Goal: Task Accomplishment & Management: Manage account settings

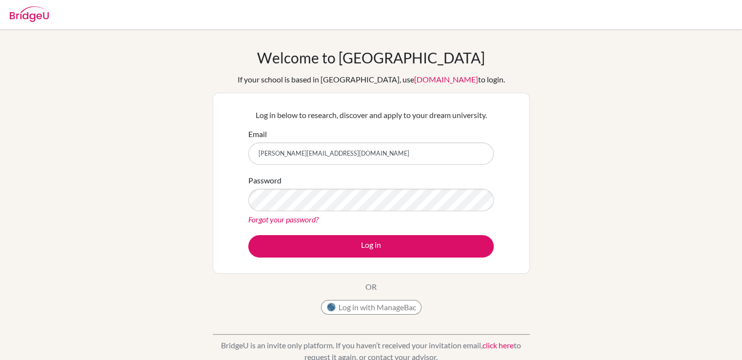
drag, startPoint x: 156, startPoint y: 304, endPoint x: 189, endPoint y: 293, distance: 34.7
click at [160, 303] on div "Welcome to [GEOGRAPHIC_DATA] If your school is based in [GEOGRAPHIC_DATA], use …" at bounding box center [371, 208] width 742 height 319
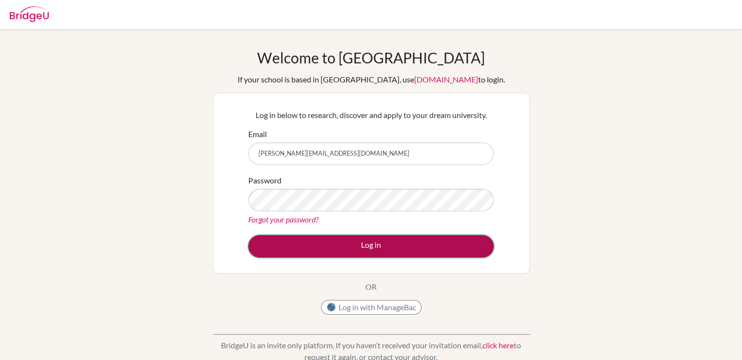
click at [383, 246] on button "Log in" at bounding box center [370, 246] width 245 height 22
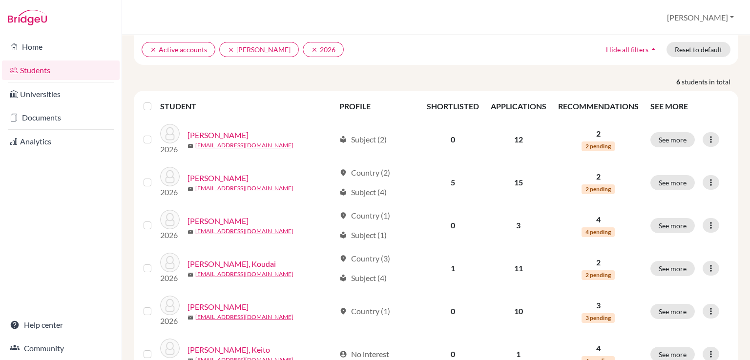
scroll to position [117, 0]
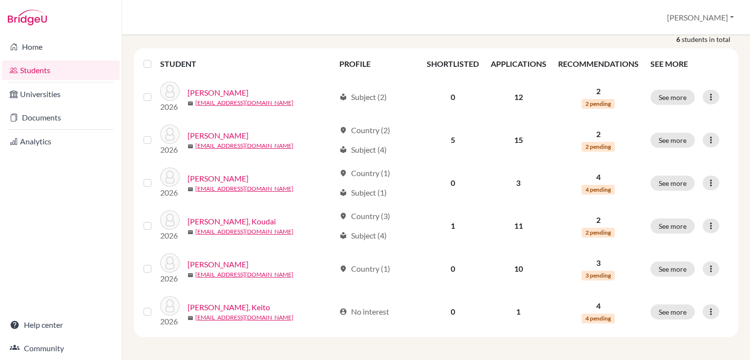
click at [590, 63] on th "RECOMMENDATIONS" at bounding box center [598, 63] width 92 height 23
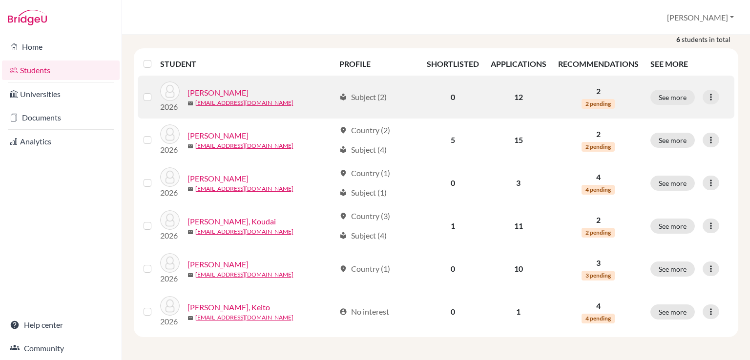
click at [590, 104] on span "2 pending" at bounding box center [597, 104] width 33 height 10
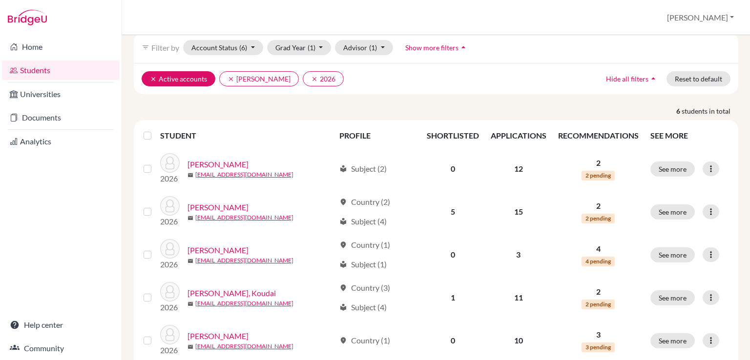
scroll to position [0, 0]
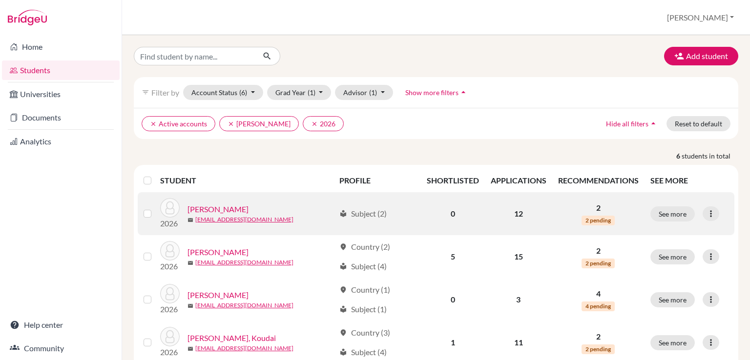
click at [223, 209] on link "Ishibashi, Kyota" at bounding box center [217, 209] width 61 height 12
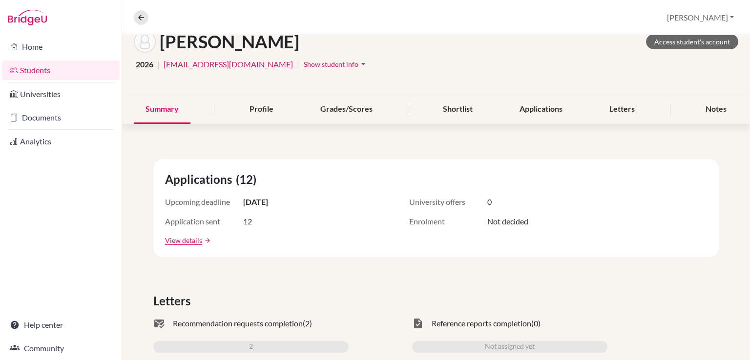
scroll to position [10, 0]
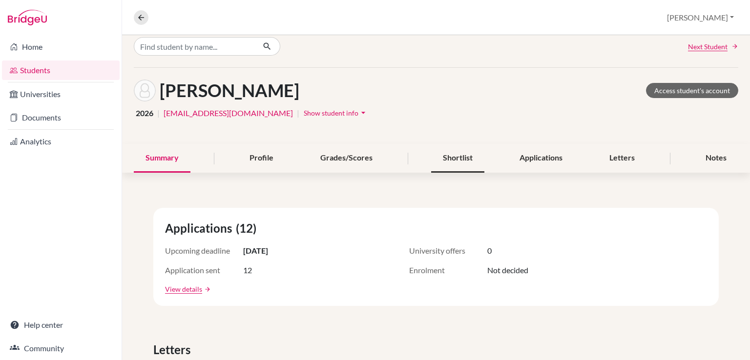
click at [457, 155] on div "Shortlist" at bounding box center [457, 158] width 53 height 29
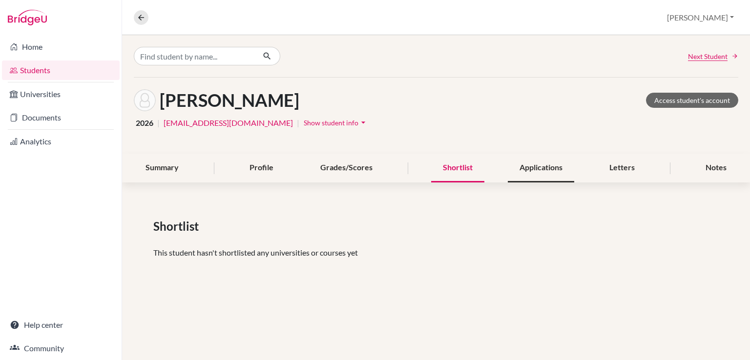
click at [541, 164] on div "Applications" at bounding box center [540, 168] width 66 height 29
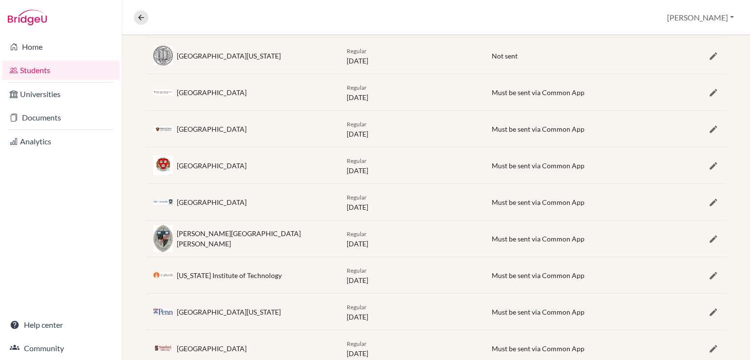
scroll to position [169, 0]
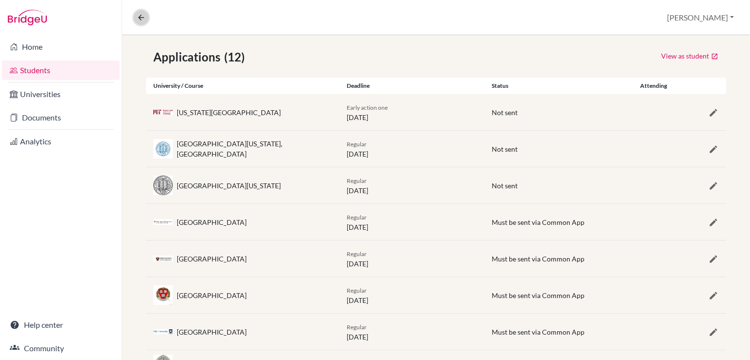
click at [136, 16] on button at bounding box center [141, 17] width 15 height 15
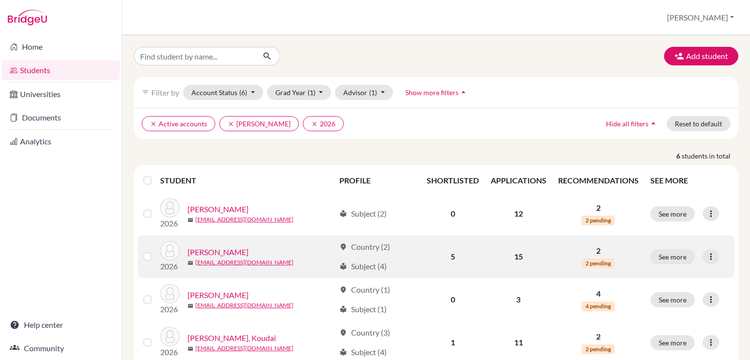
click at [223, 249] on link "Mizouchi, Ryuta" at bounding box center [217, 252] width 61 height 12
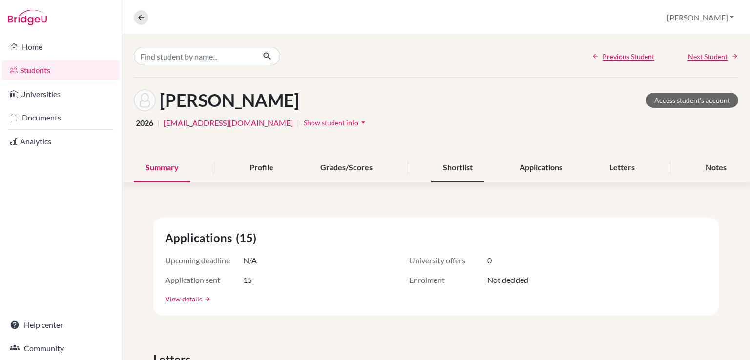
click at [457, 170] on div "Shortlist" at bounding box center [457, 168] width 53 height 29
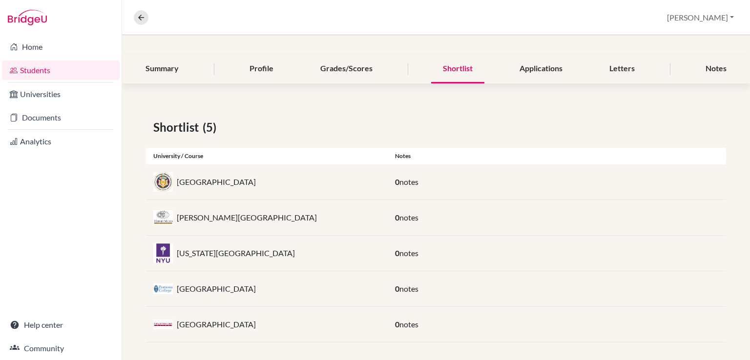
scroll to position [104, 0]
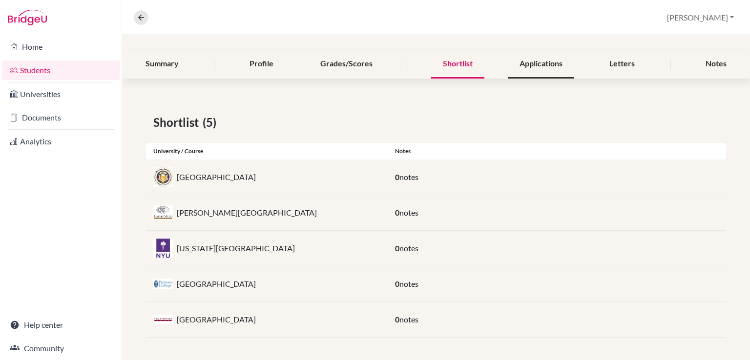
click at [527, 69] on div "Applications" at bounding box center [540, 64] width 66 height 29
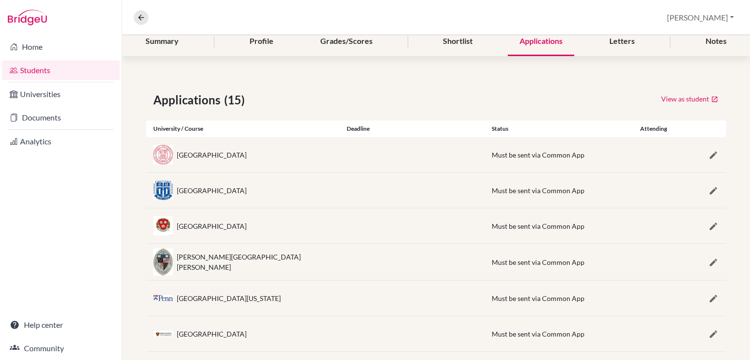
scroll to position [69, 0]
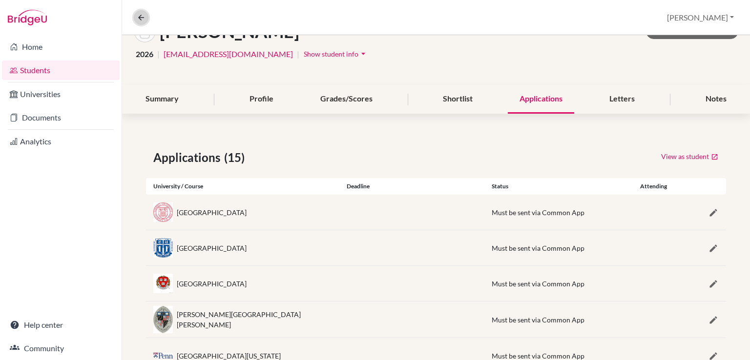
click at [143, 18] on icon at bounding box center [141, 17] width 9 height 9
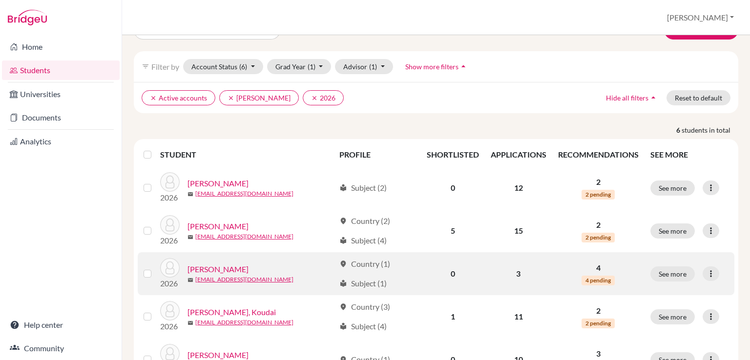
scroll to position [49, 0]
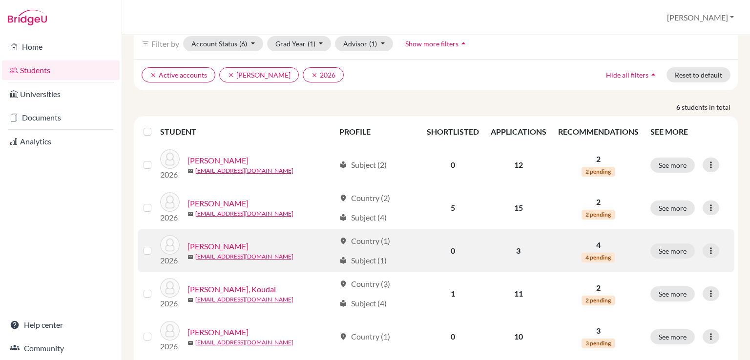
click at [231, 246] on link "Onishi, Hirotaka" at bounding box center [217, 247] width 61 height 12
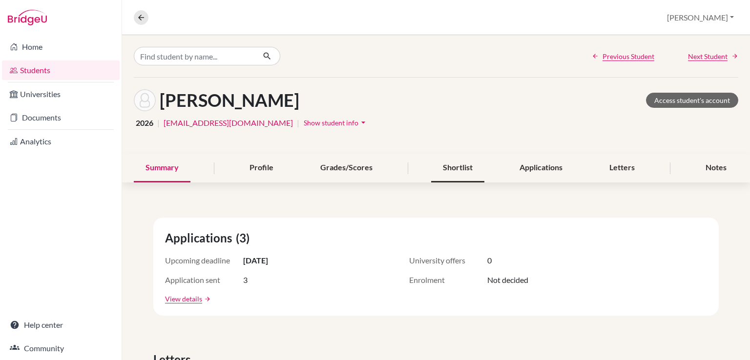
click at [458, 165] on div "Shortlist" at bounding box center [457, 168] width 53 height 29
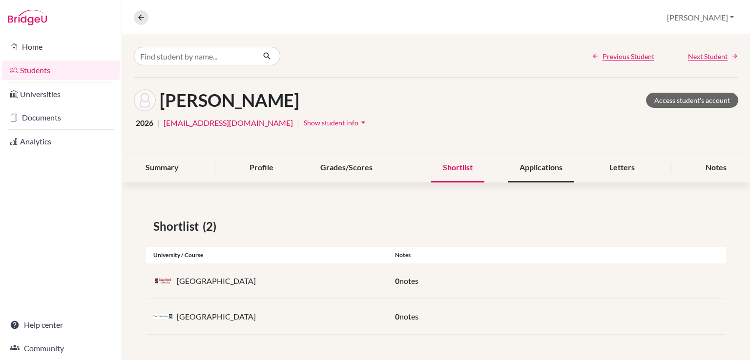
click at [511, 170] on div "Applications" at bounding box center [540, 168] width 66 height 29
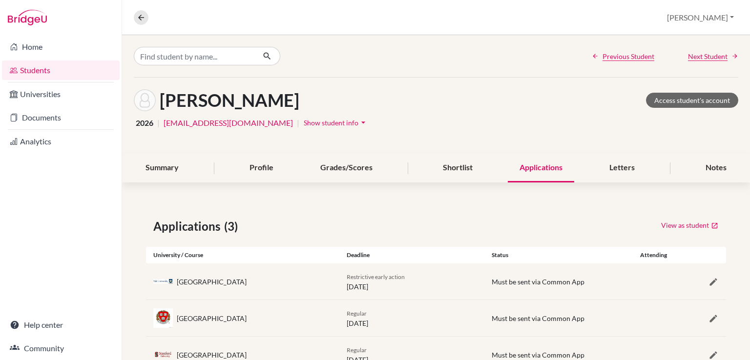
scroll to position [36, 0]
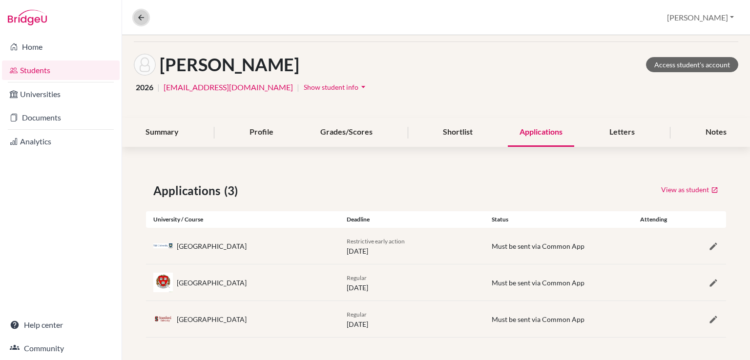
click at [139, 17] on icon at bounding box center [141, 17] width 9 height 9
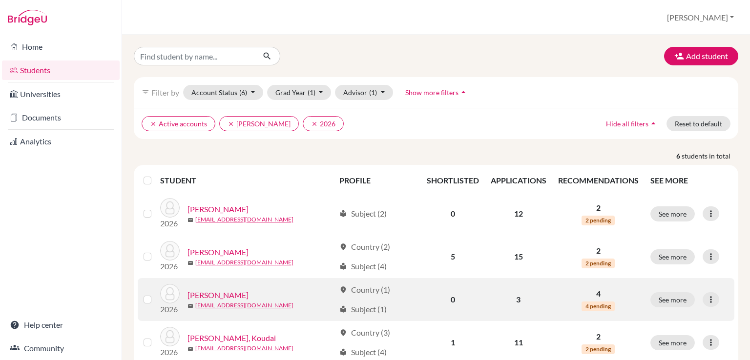
click at [591, 307] on span "4 pending" at bounding box center [597, 307] width 33 height 10
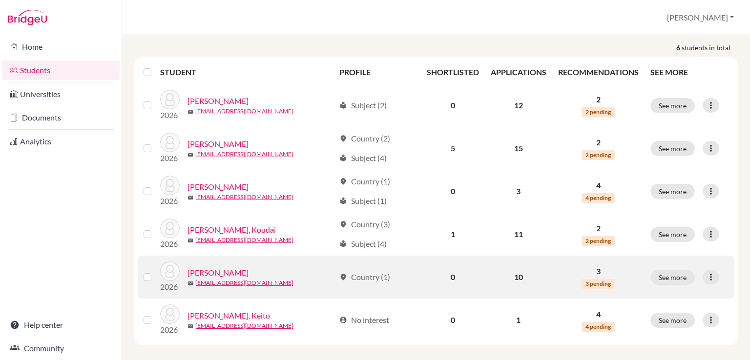
scroll to position [117, 0]
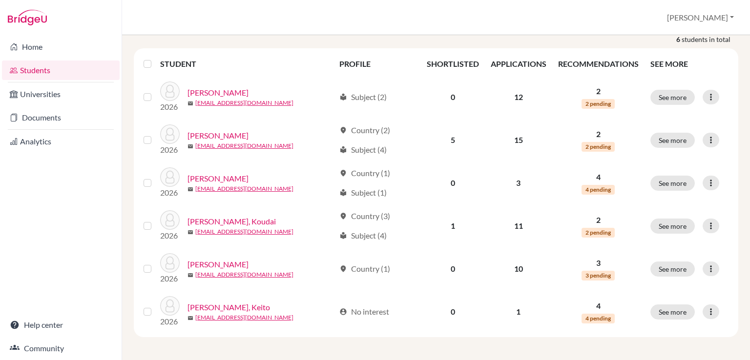
click at [593, 61] on th "RECOMMENDATIONS" at bounding box center [598, 63] width 92 height 23
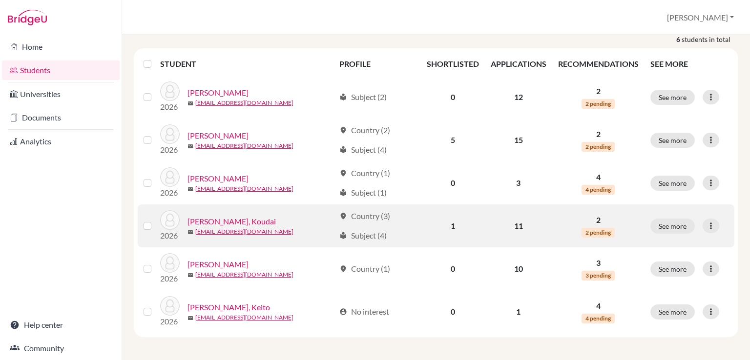
click at [214, 221] on link "Sakayama, Koudai" at bounding box center [231, 222] width 88 height 12
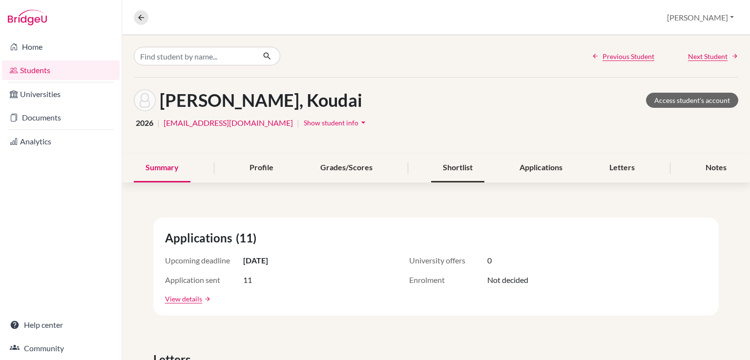
click at [459, 171] on div "Shortlist" at bounding box center [457, 168] width 53 height 29
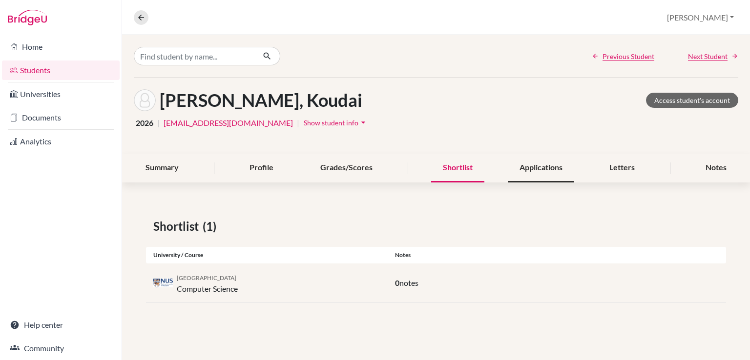
click at [523, 172] on div "Applications" at bounding box center [540, 168] width 66 height 29
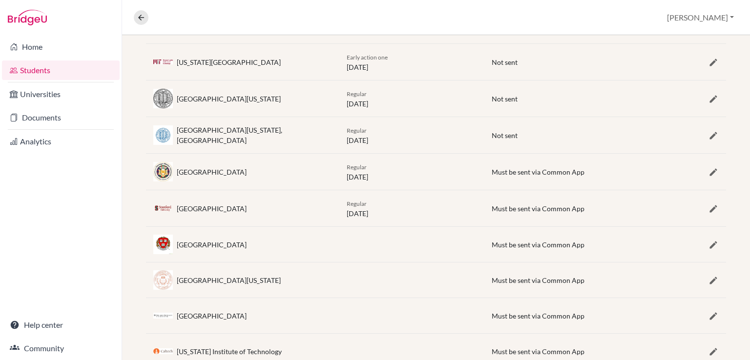
scroll to position [324, 0]
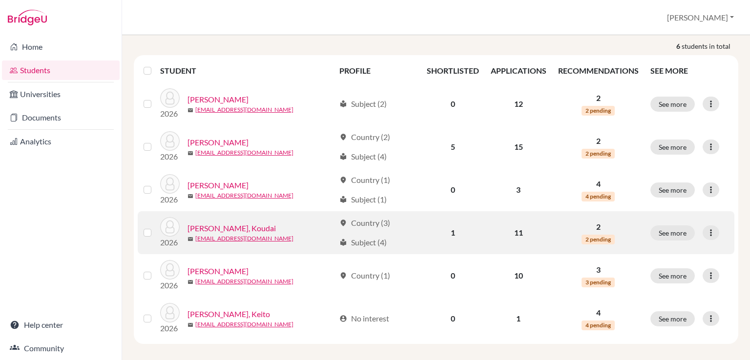
scroll to position [117, 0]
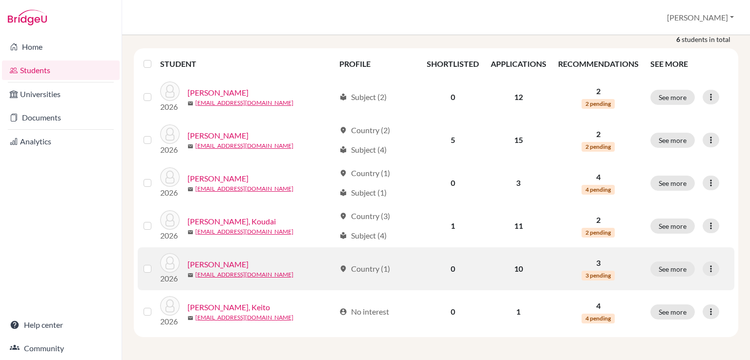
click at [220, 264] on link "Takagi, Eishi" at bounding box center [217, 265] width 61 height 12
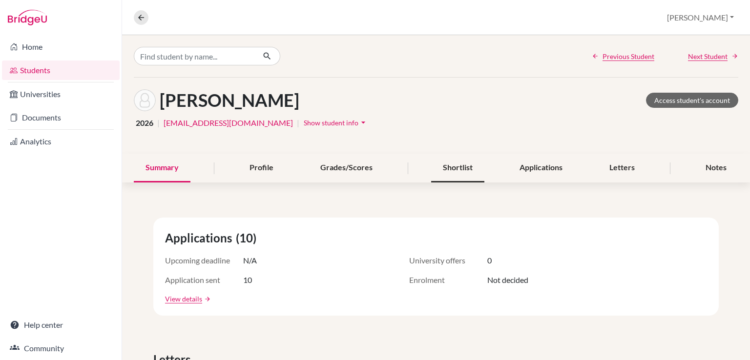
click at [466, 168] on div "Shortlist" at bounding box center [457, 168] width 53 height 29
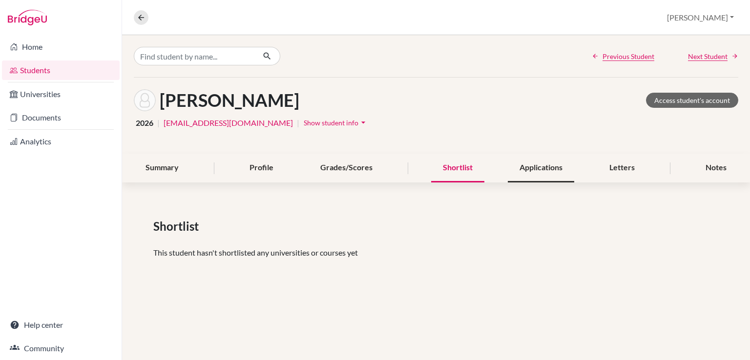
click at [544, 168] on div "Applications" at bounding box center [540, 168] width 66 height 29
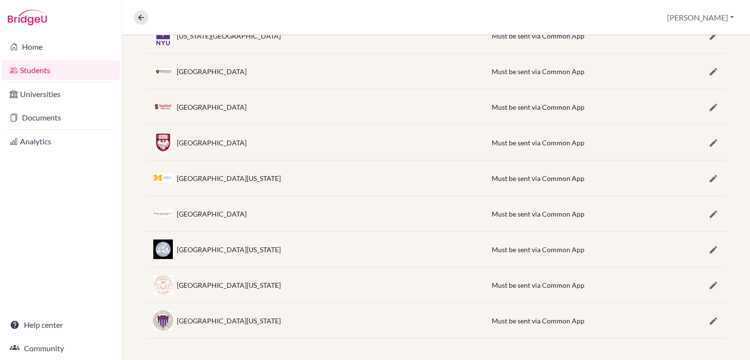
scroll to position [282, 0]
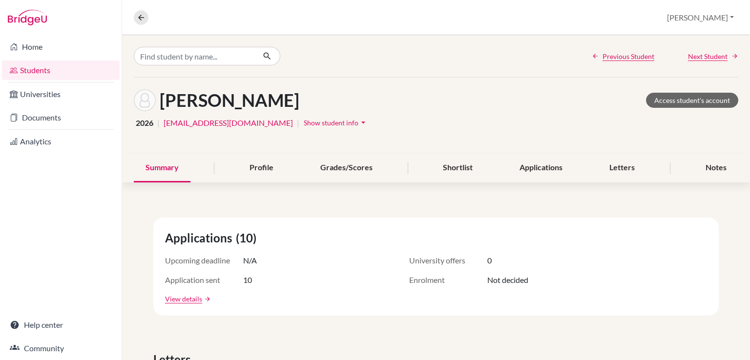
scroll to position [49, 0]
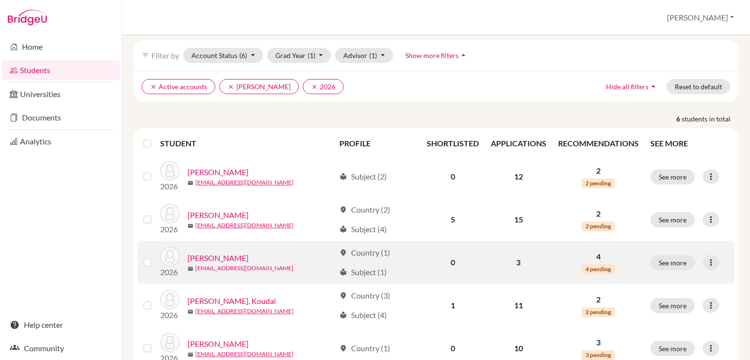
scroll to position [117, 0]
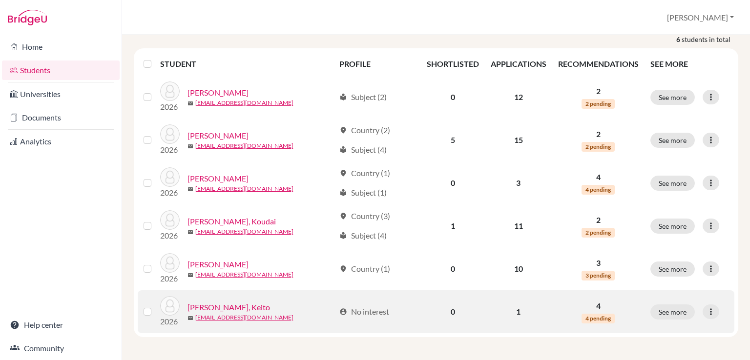
click at [217, 305] on link "Yoshinari, Keito" at bounding box center [228, 308] width 82 height 12
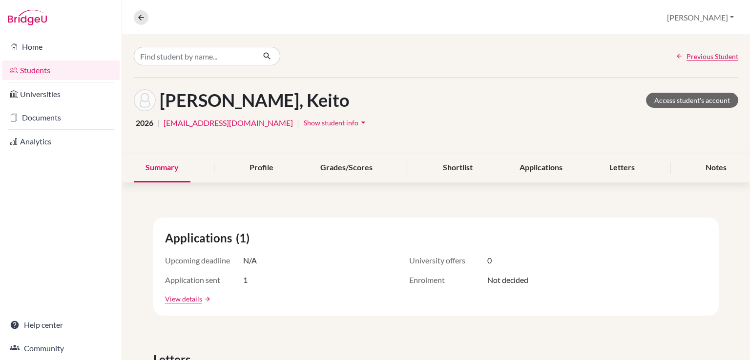
scroll to position [98, 0]
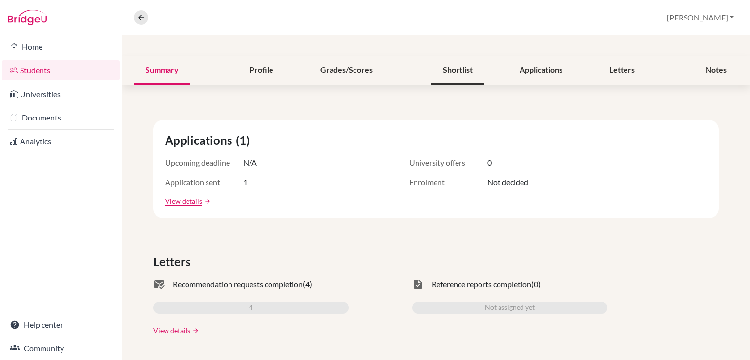
click at [452, 65] on div "Shortlist" at bounding box center [457, 70] width 53 height 29
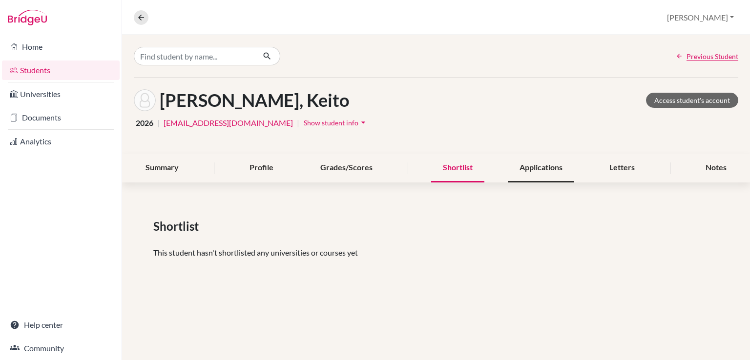
click at [533, 164] on div "Applications" at bounding box center [540, 168] width 66 height 29
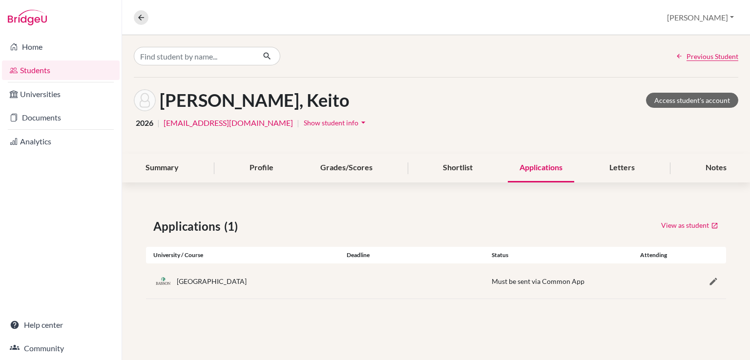
click at [164, 281] on img at bounding box center [163, 281] width 20 height 12
click at [202, 280] on div "Babson College" at bounding box center [212, 281] width 70 height 10
click at [27, 68] on link "Students" at bounding box center [61, 71] width 118 height 20
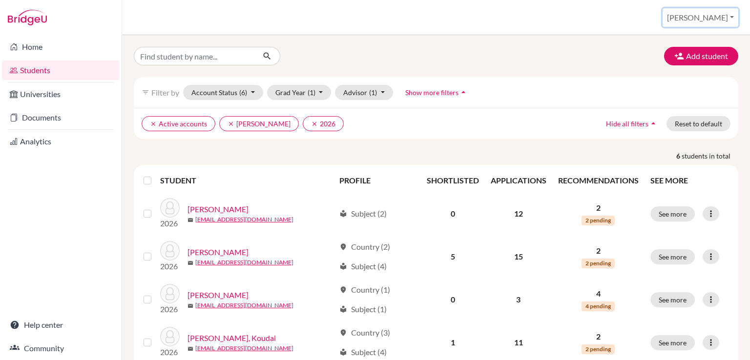
click at [731, 13] on button "Travis" at bounding box center [700, 17] width 76 height 19
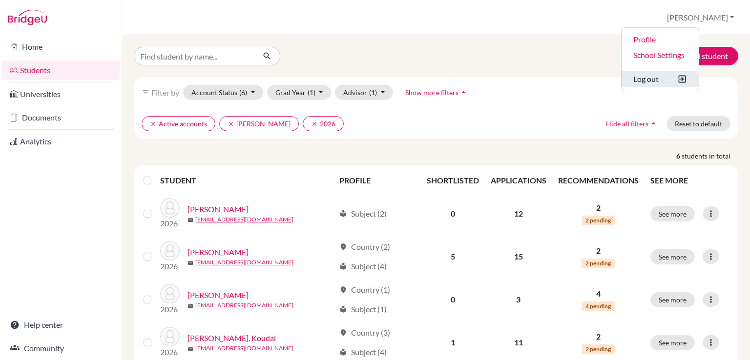
click at [687, 80] on button "Log out" at bounding box center [659, 79] width 77 height 16
